Goal: Information Seeking & Learning: Learn about a topic

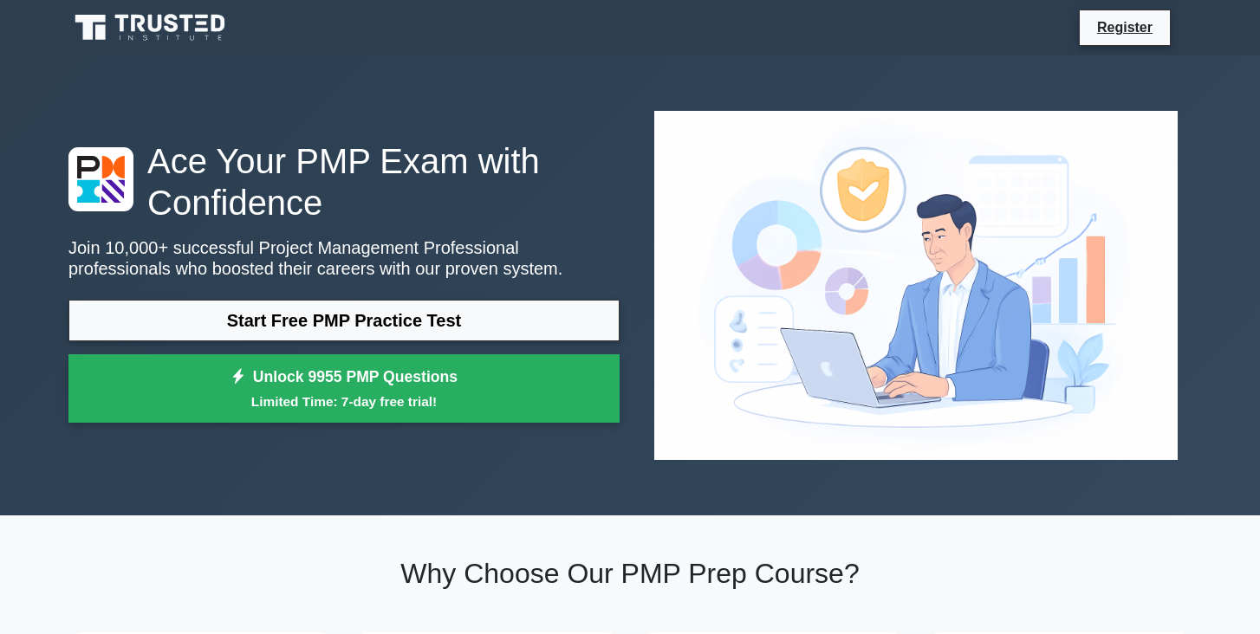
scroll to position [246, 0]
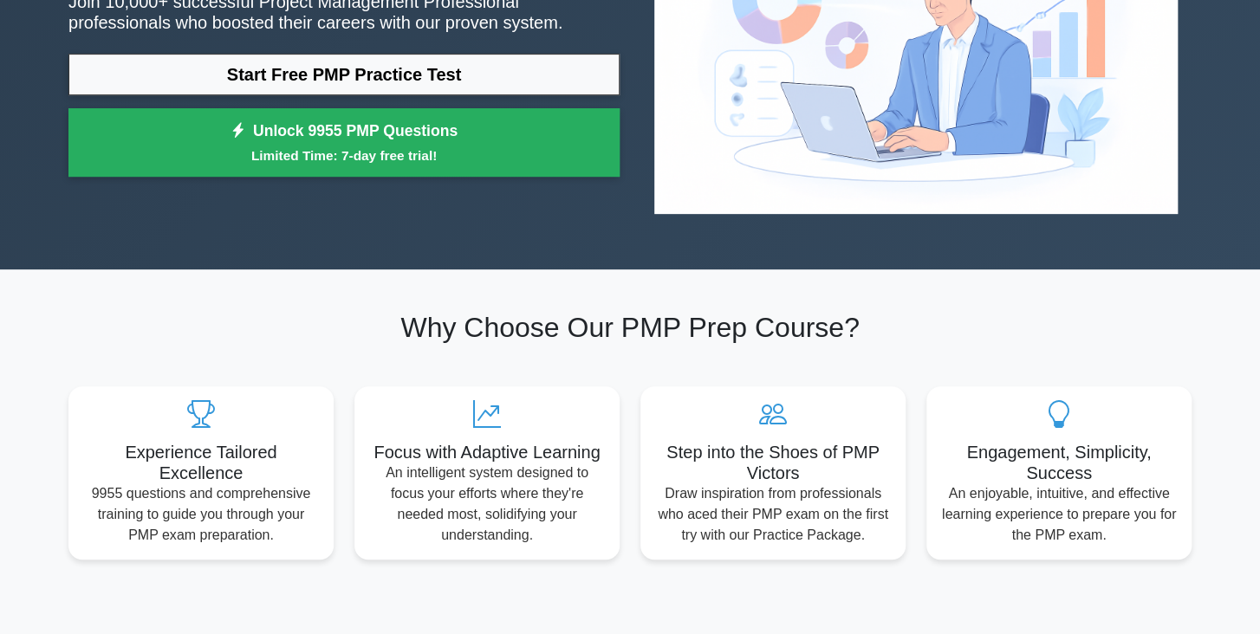
click at [255, 311] on h2 "Why Choose Our PMP Prep Course?" at bounding box center [629, 327] width 1123 height 33
click at [231, 437] on h5 "Experience Tailored Excellence" at bounding box center [200, 458] width 237 height 42
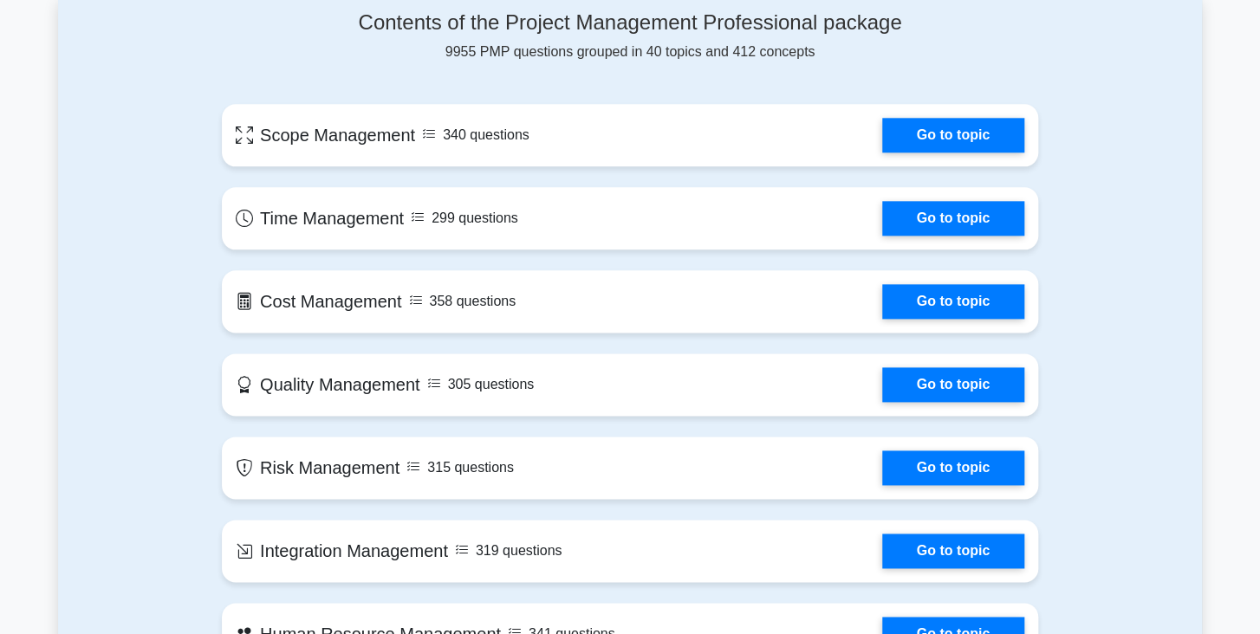
scroll to position [893, 0]
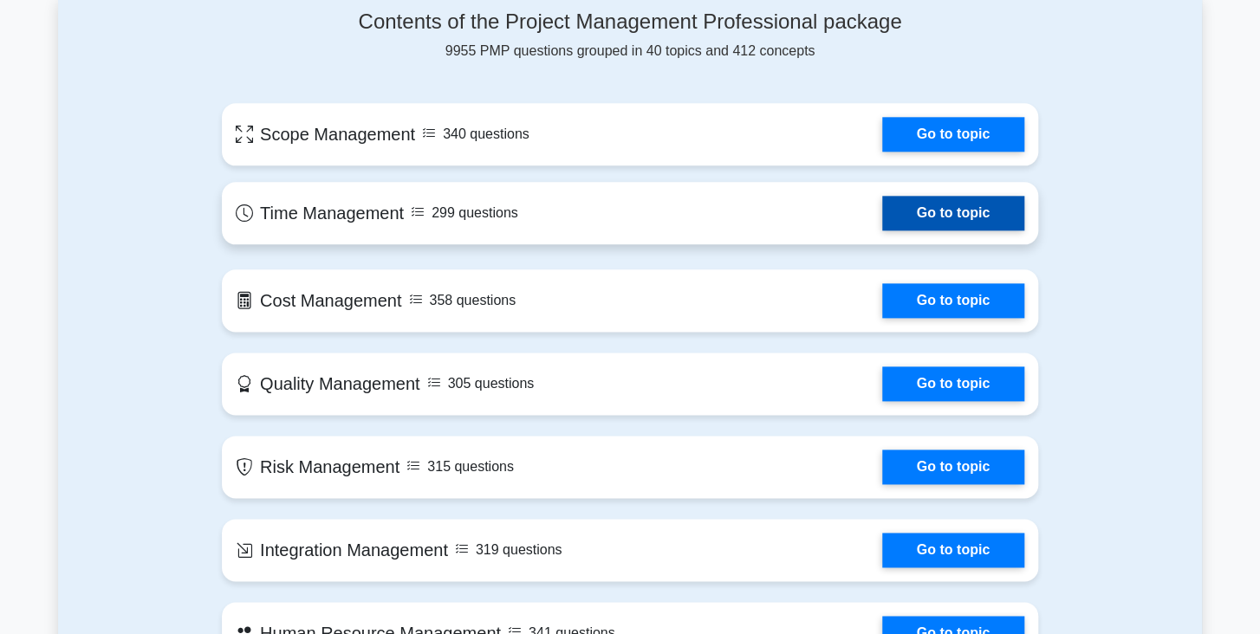
click at [905, 196] on link "Go to topic" at bounding box center [953, 213] width 142 height 35
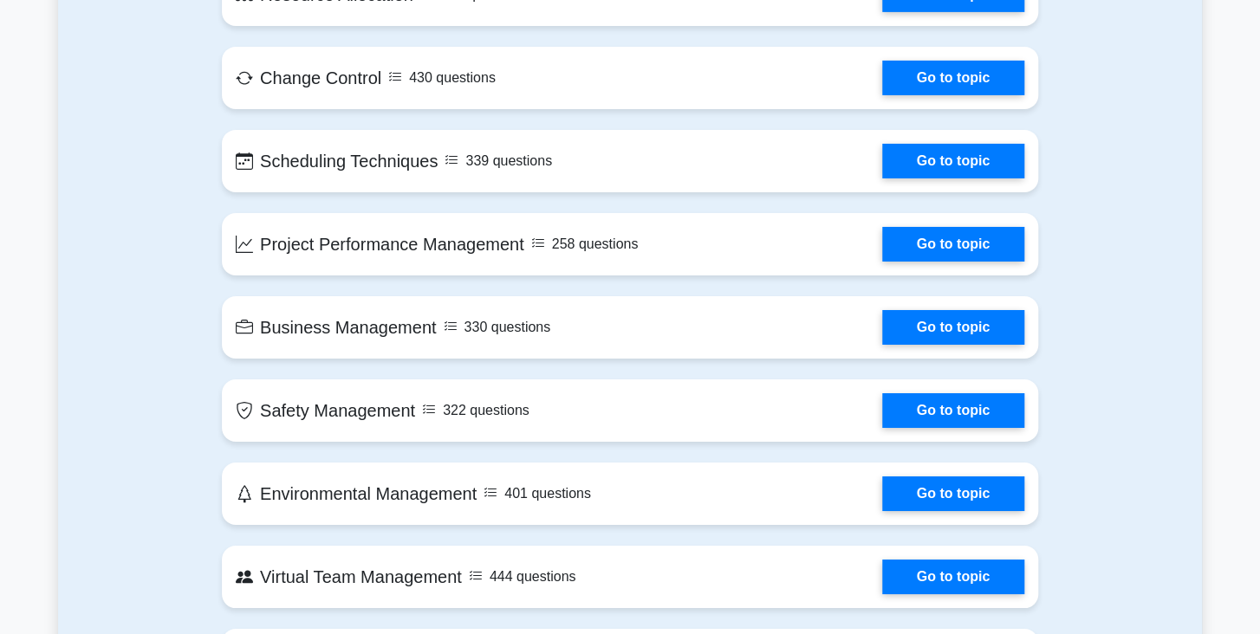
scroll to position [2778, 0]
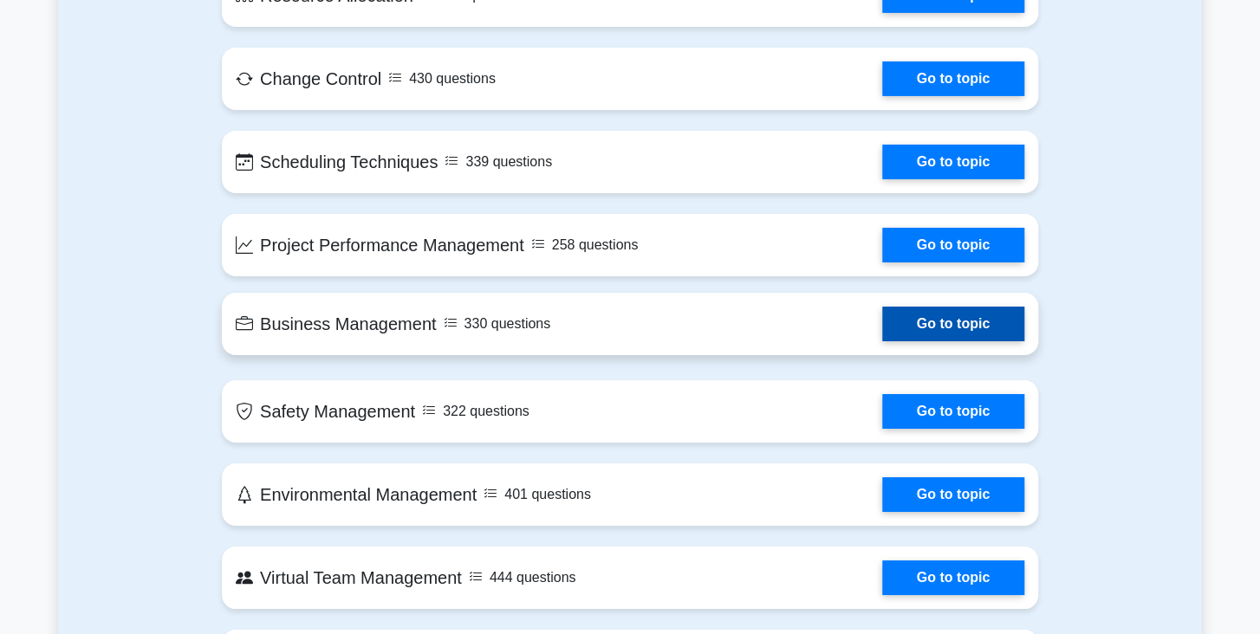
click at [937, 307] on link "Go to topic" at bounding box center [953, 324] width 142 height 35
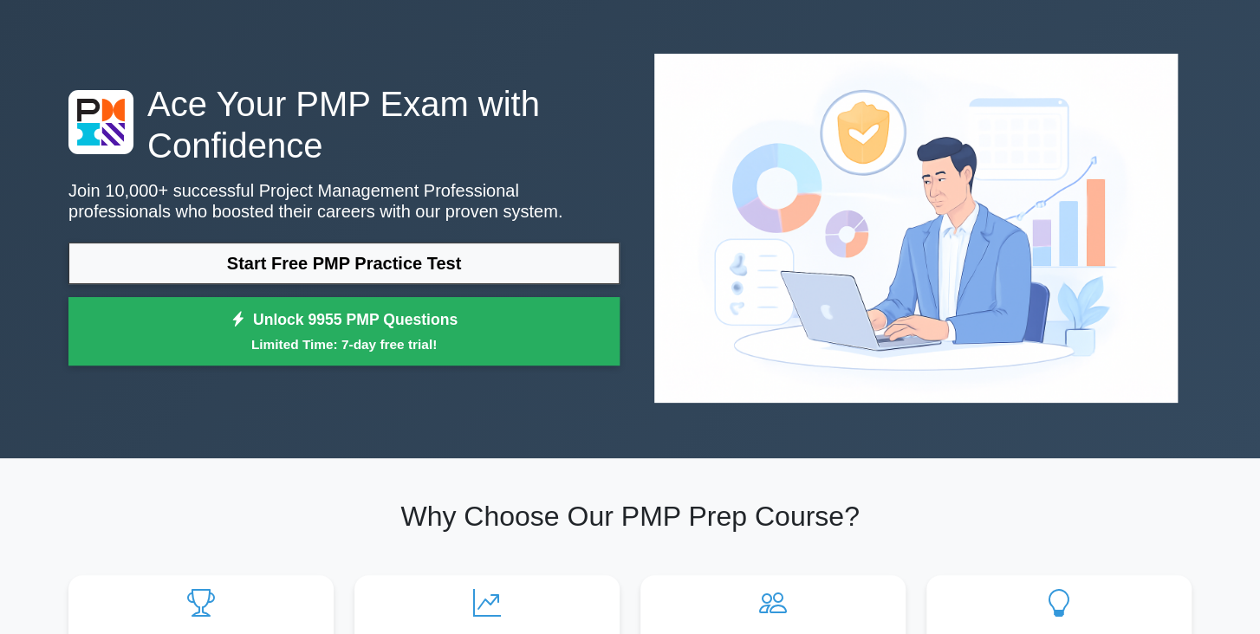
scroll to position [0, 0]
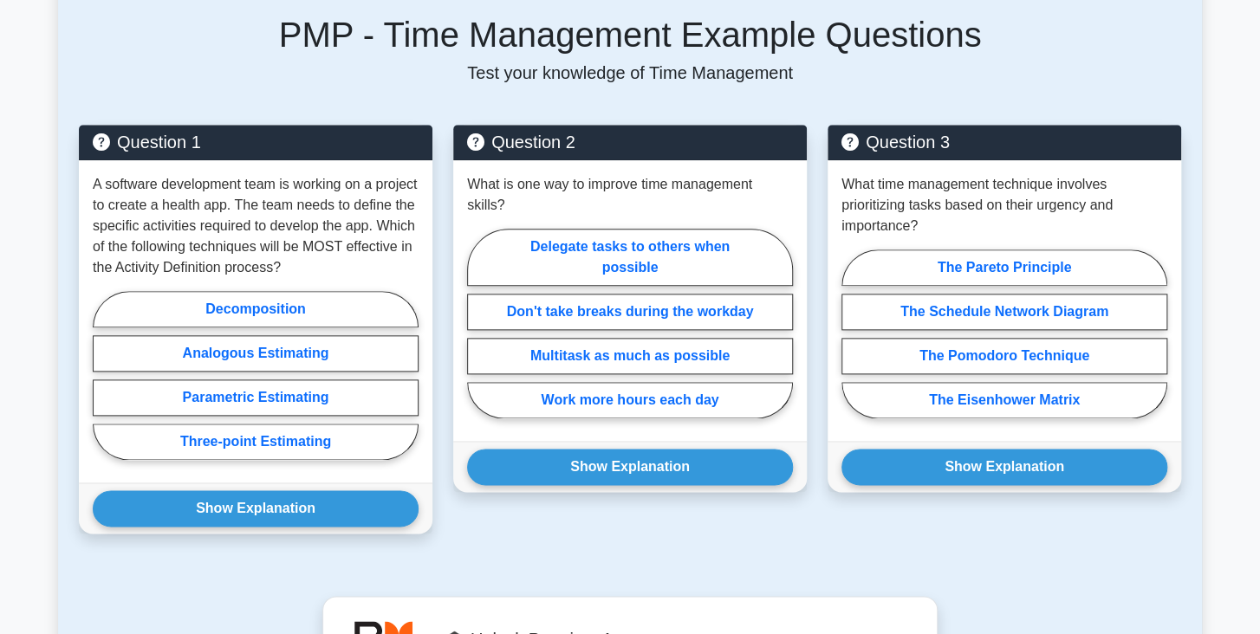
scroll to position [768, 0]
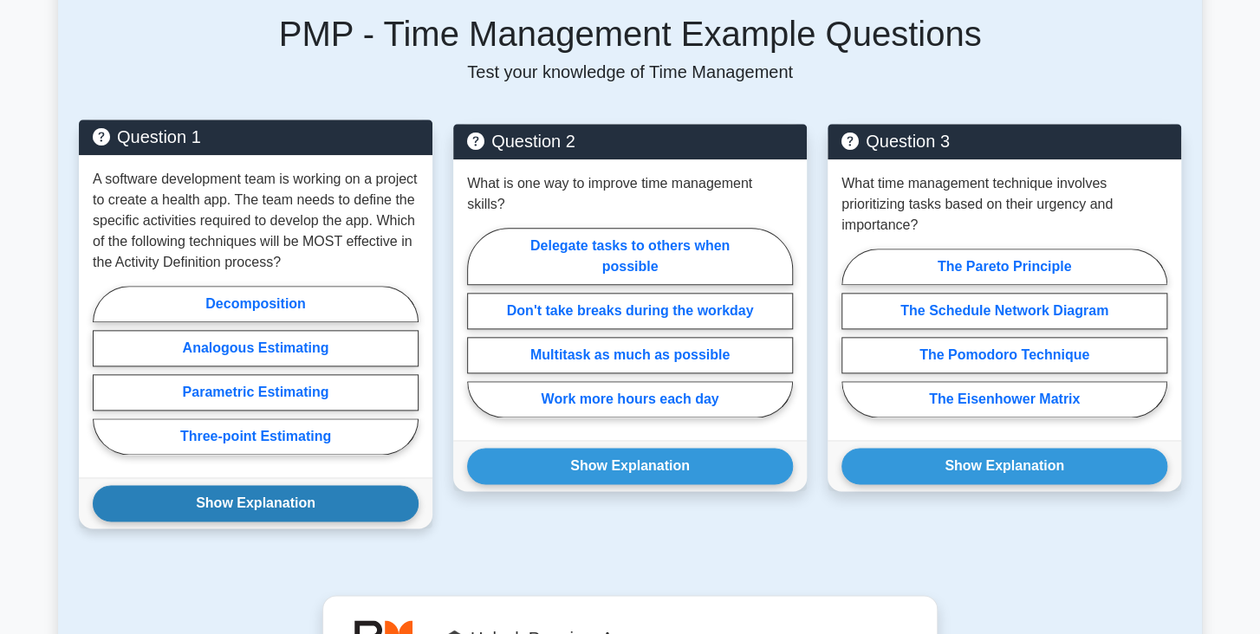
click at [381, 512] on button "Show Explanation" at bounding box center [256, 503] width 326 height 36
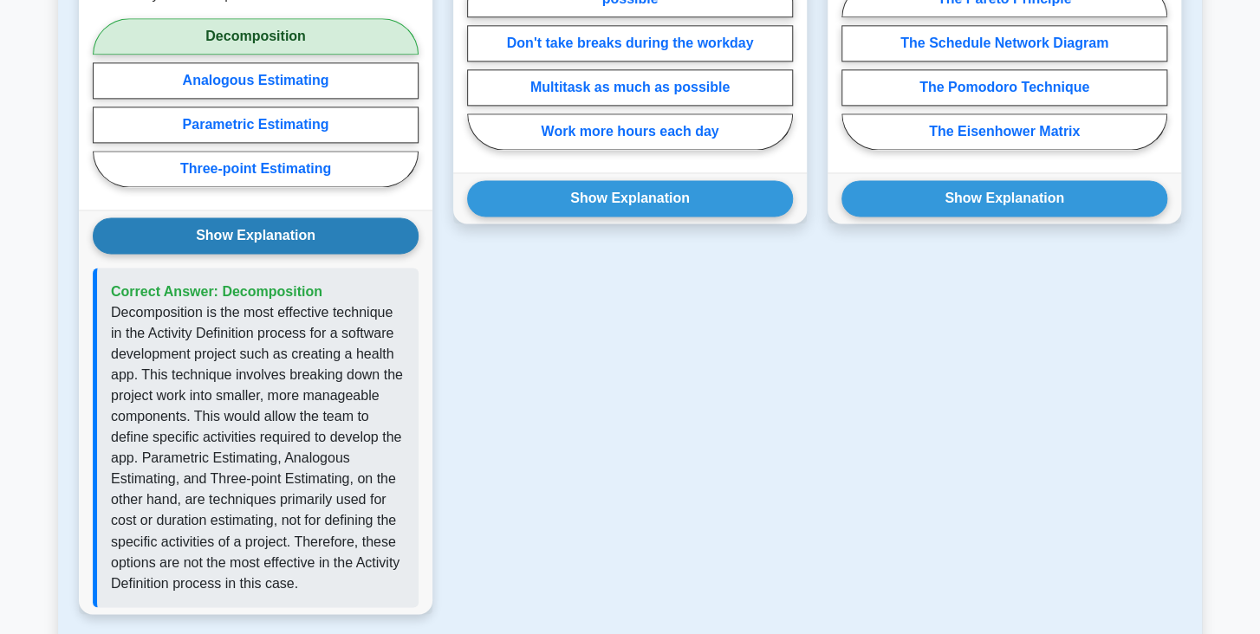
scroll to position [1037, 0]
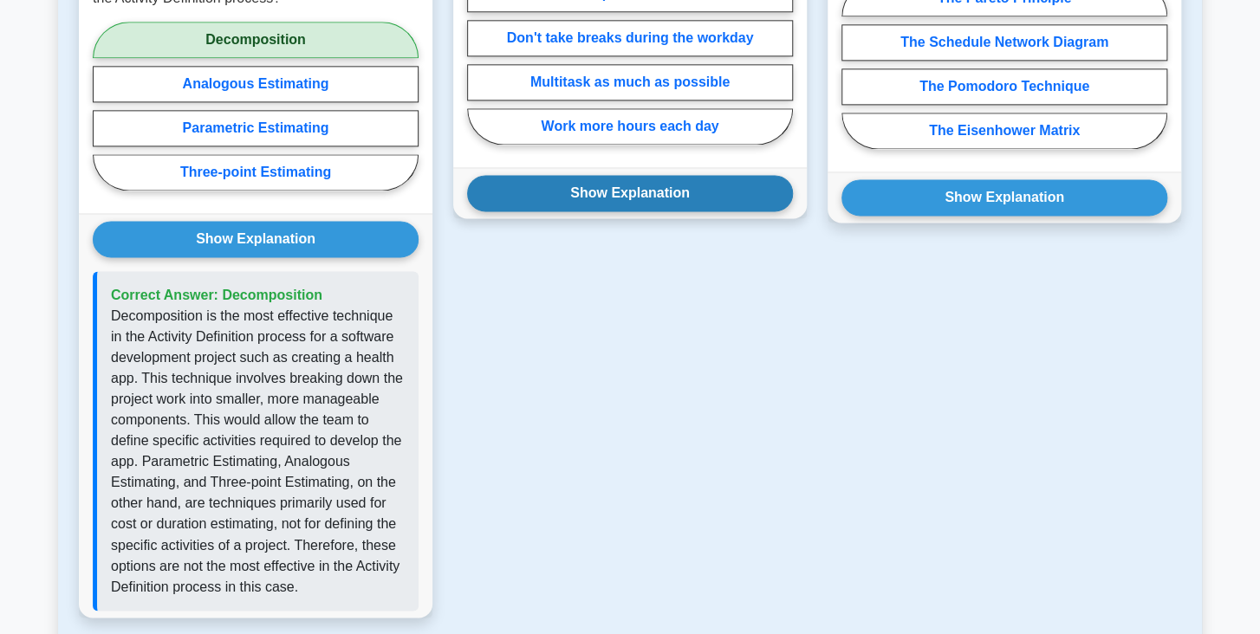
click at [570, 175] on button "Show Explanation" at bounding box center [630, 193] width 326 height 36
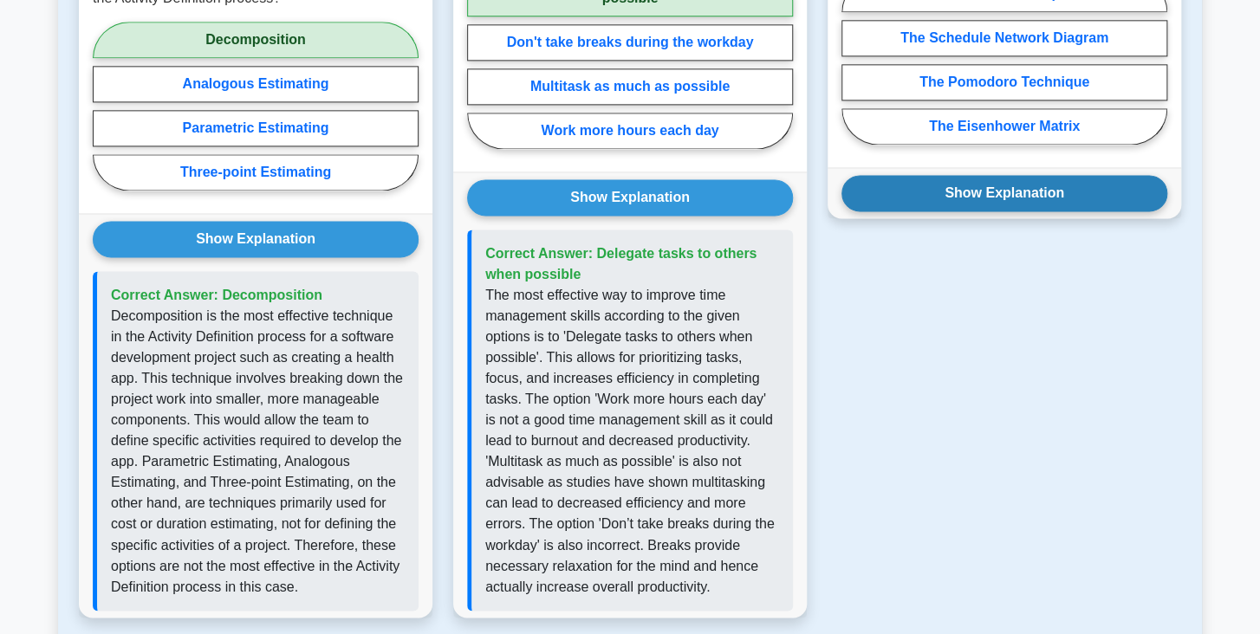
click at [924, 205] on button "Show Explanation" at bounding box center [1004, 193] width 326 height 36
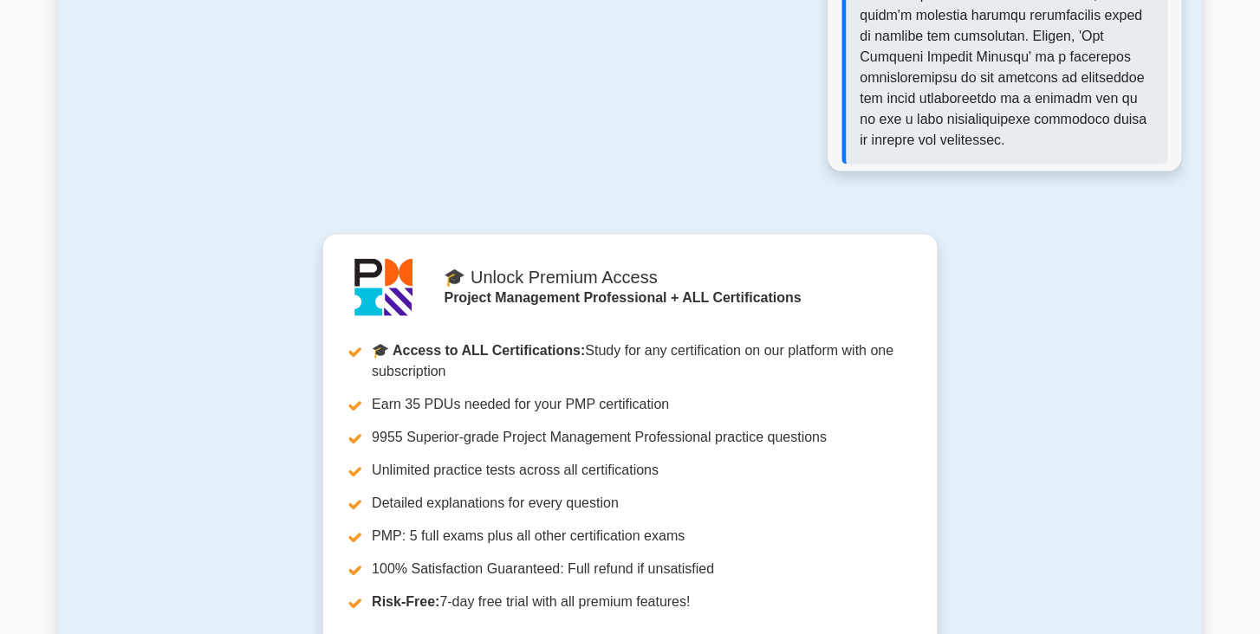
scroll to position [1670, 0]
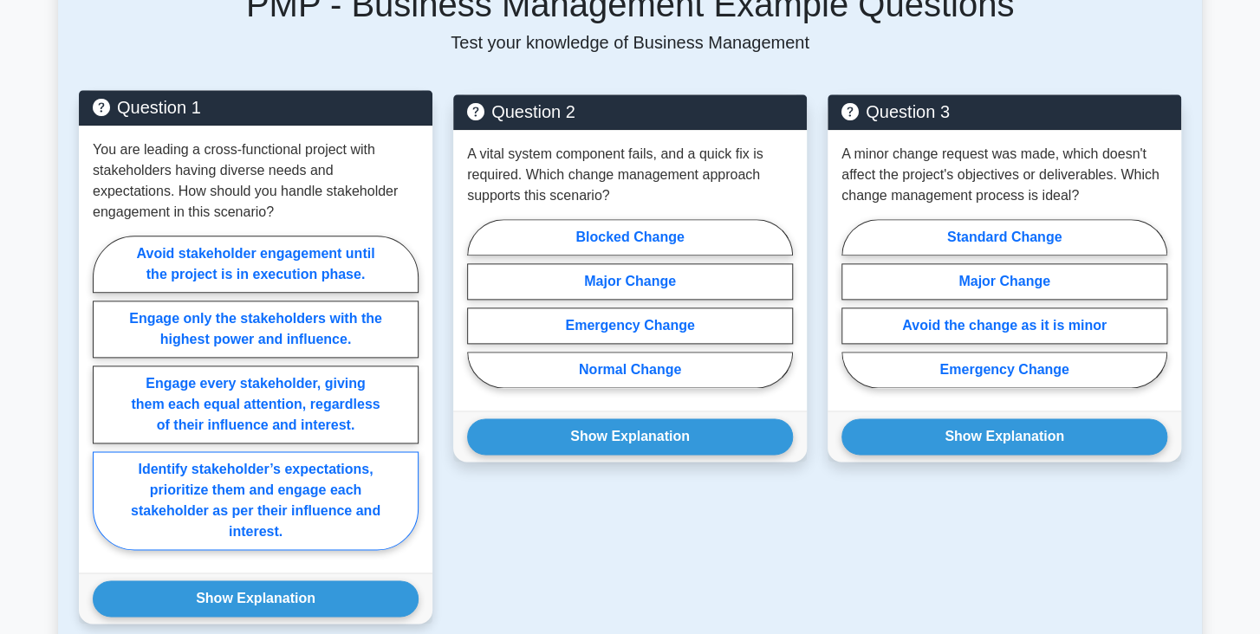
scroll to position [821, 0]
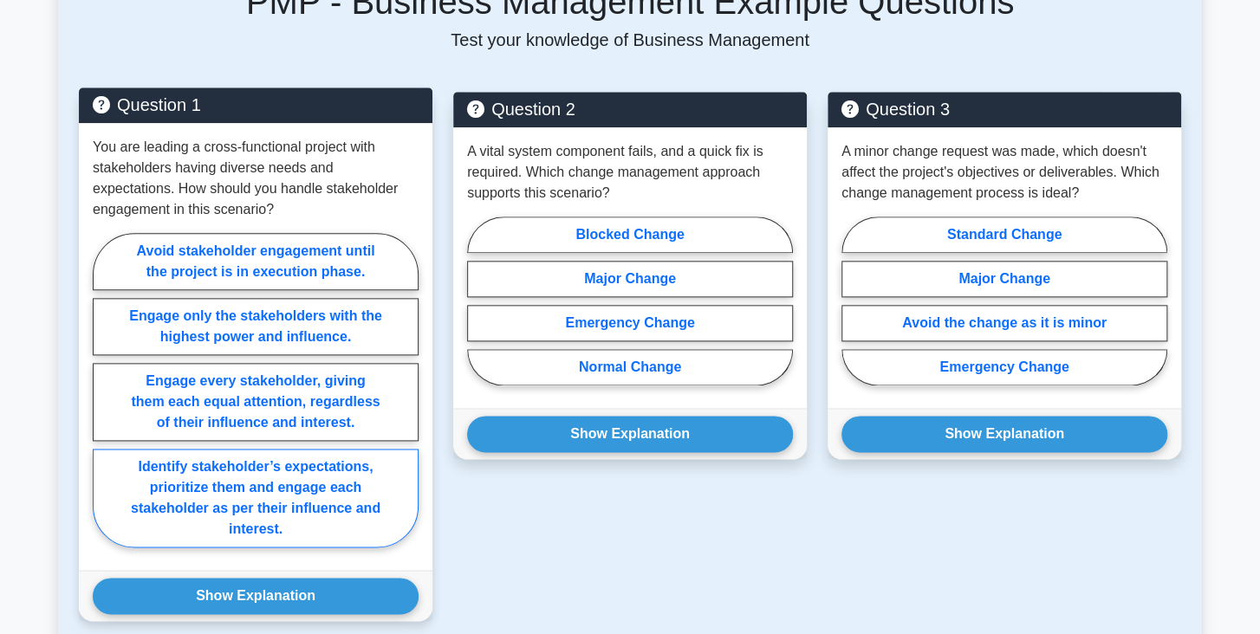
click at [296, 503] on label "Identify stakeholder’s expectations, prioritize them and engage each stakeholde…" at bounding box center [256, 498] width 326 height 99
click at [104, 401] on input "Identify stakeholder’s expectations, prioritize them and engage each stakeholde…" at bounding box center [98, 395] width 11 height 11
radio input "true"
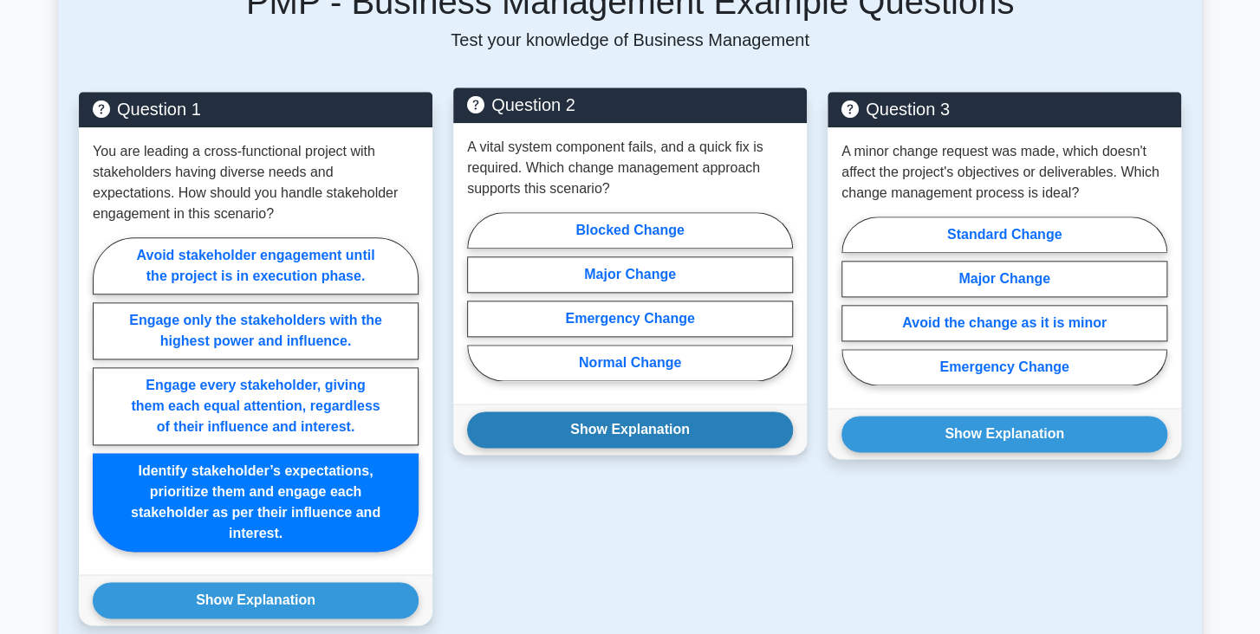
click at [632, 419] on button "Show Explanation" at bounding box center [630, 430] width 326 height 36
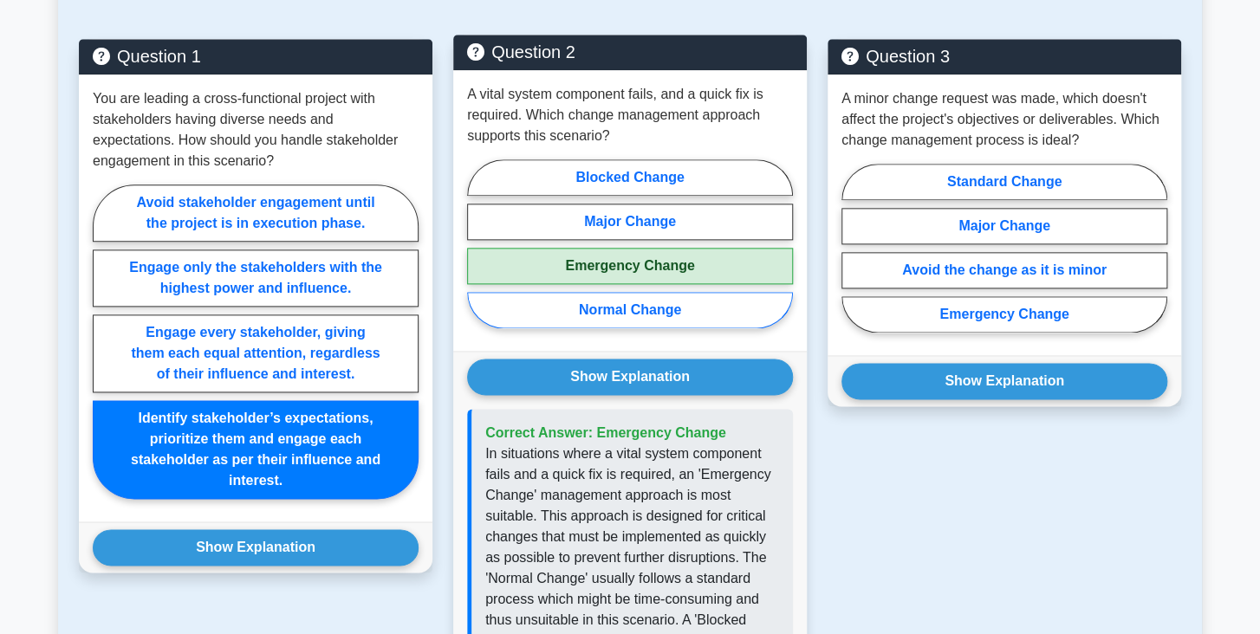
scroll to position [876, 0]
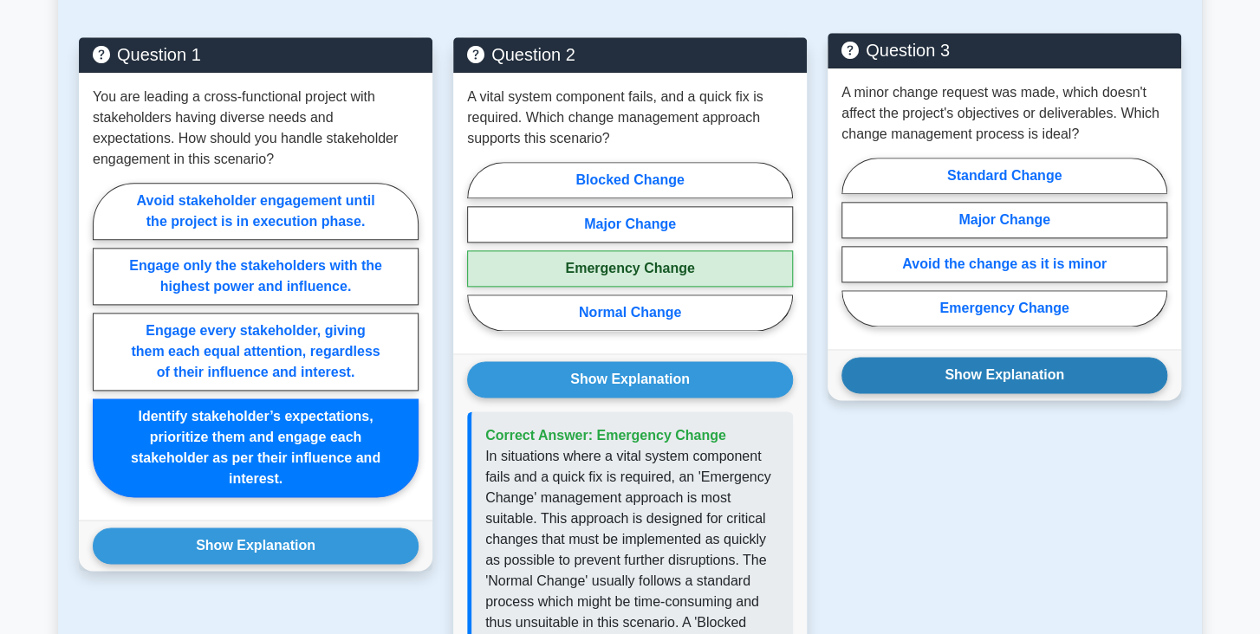
click at [1017, 363] on button "Show Explanation" at bounding box center [1004, 375] width 326 height 36
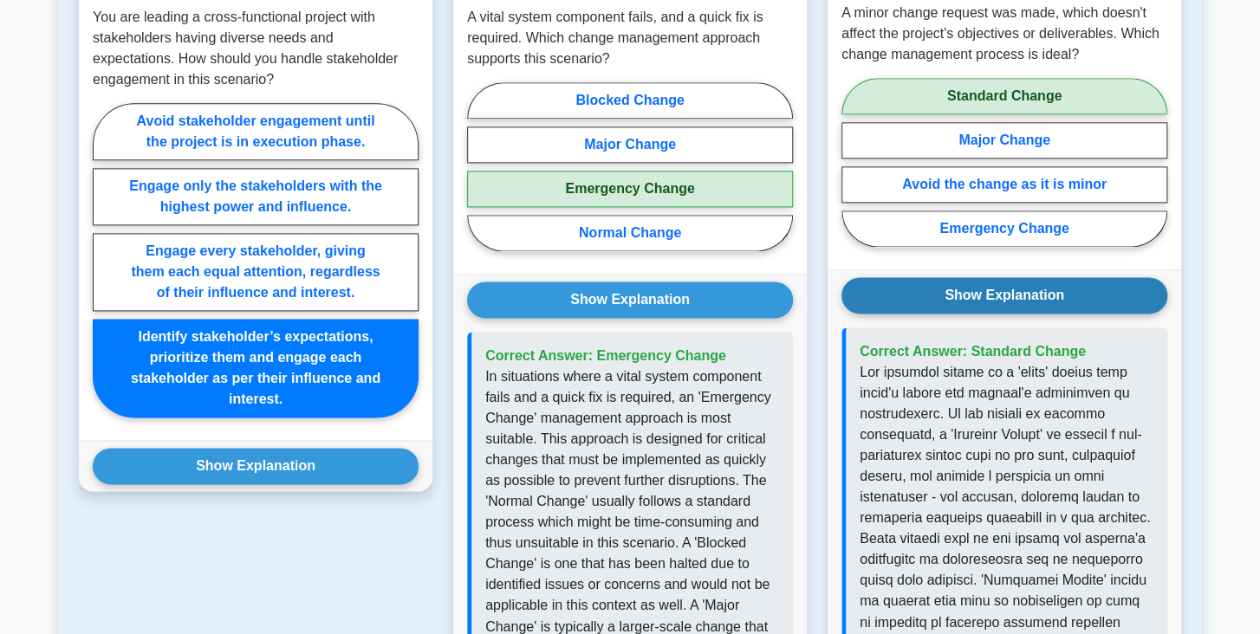
scroll to position [956, 0]
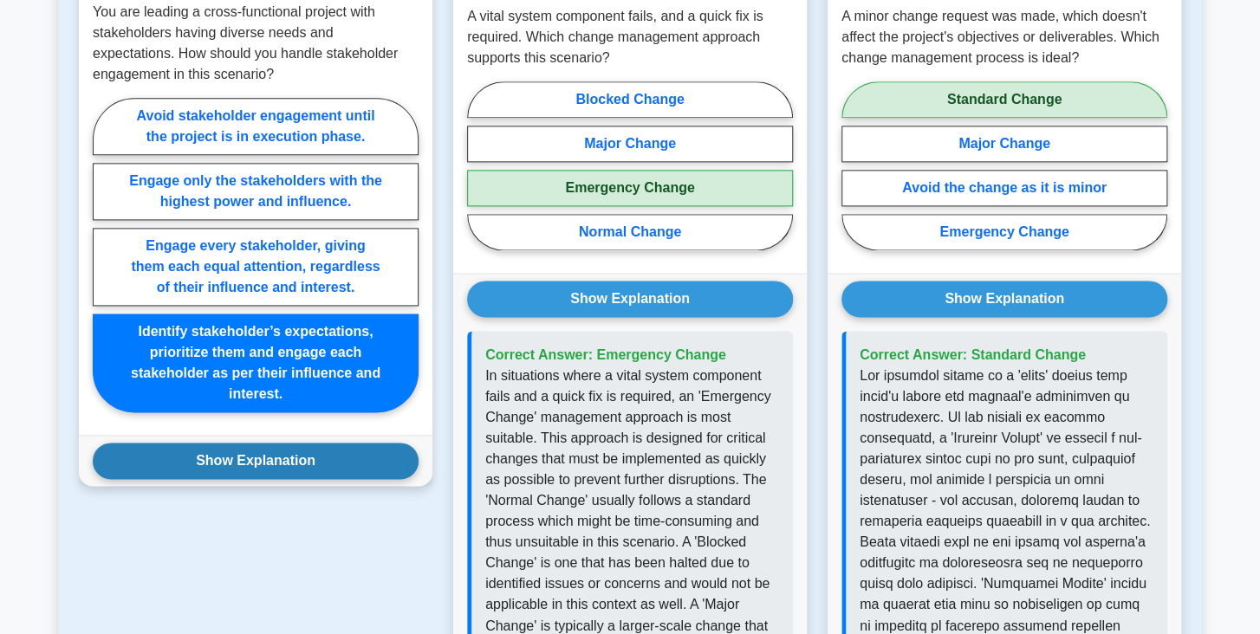
click at [386, 451] on button "Show Explanation" at bounding box center [256, 462] width 326 height 36
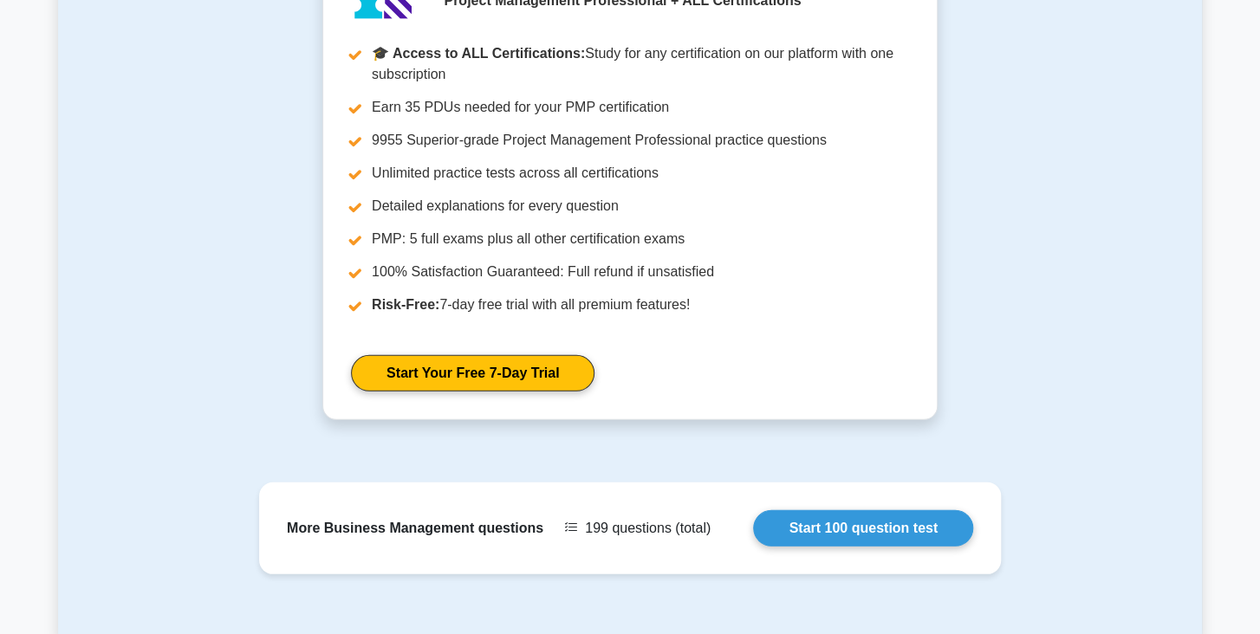
scroll to position [2154, 0]
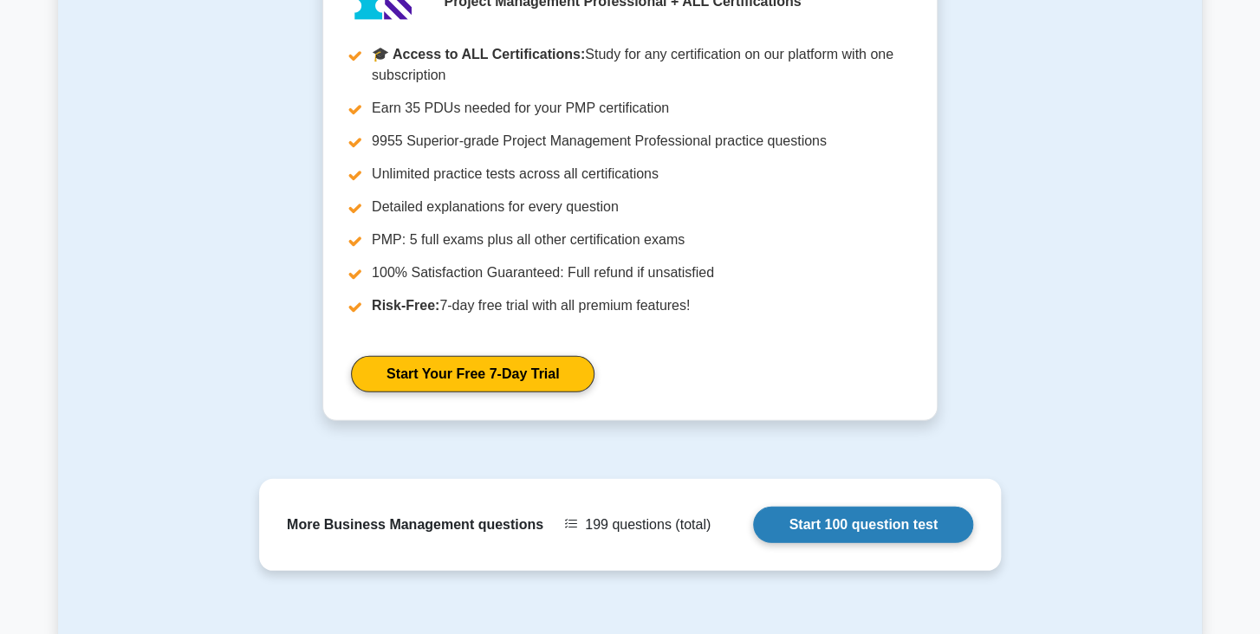
click at [844, 507] on link "Start 100 question test" at bounding box center [863, 525] width 220 height 36
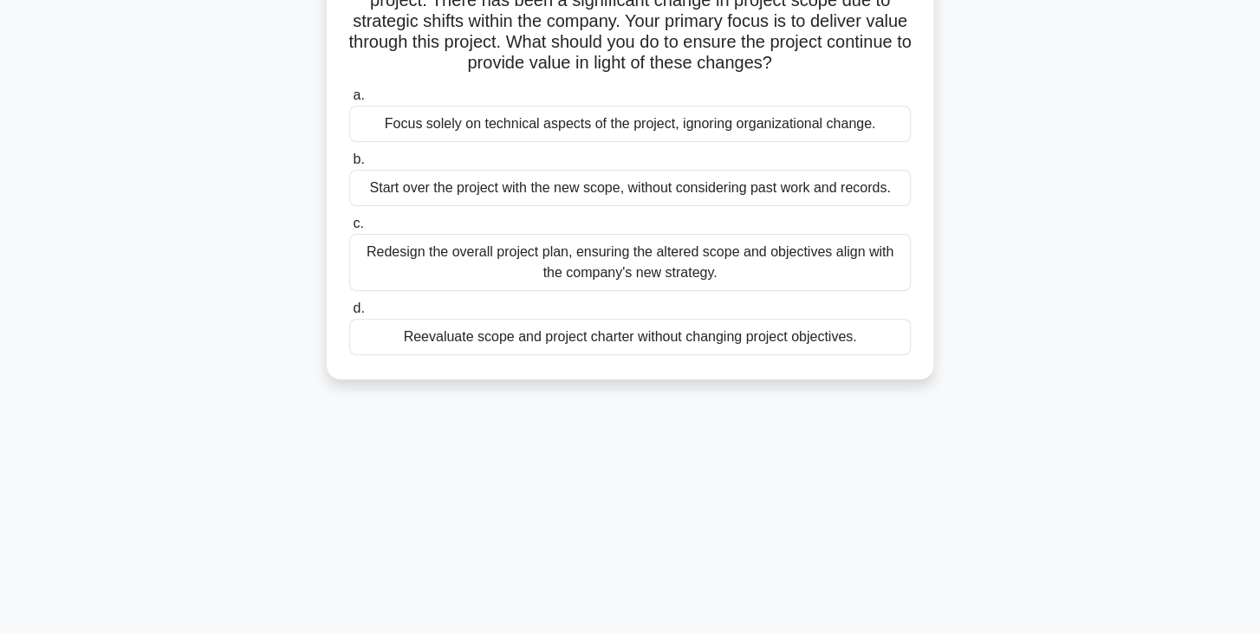
scroll to position [157, 0]
